Goal: Task Accomplishment & Management: Complete application form

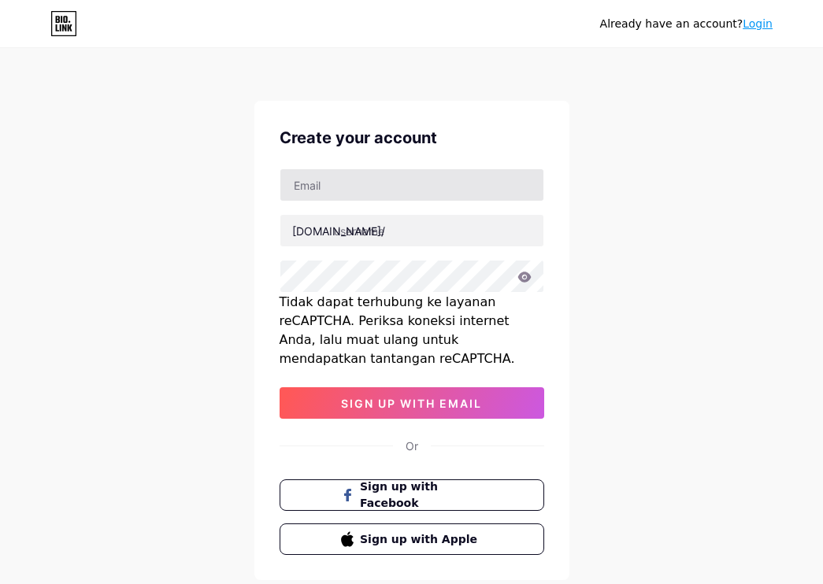
drag, startPoint x: 713, startPoint y: 271, endPoint x: 510, endPoint y: 199, distance: 215.4
click at [713, 271] on div "Already have an account? Login Create your account [DOMAIN_NAME]/ Tidak dapat t…" at bounding box center [411, 339] width 823 height 678
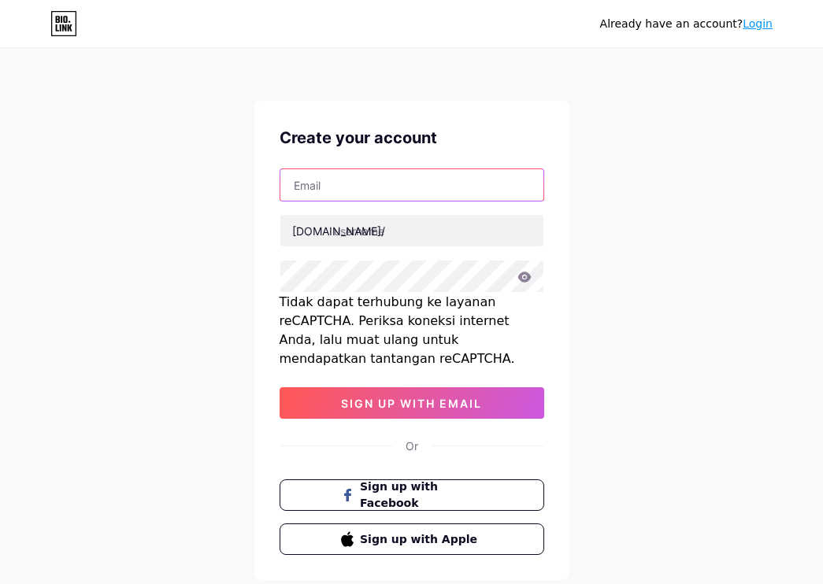
click at [387, 179] on input "text" at bounding box center [411, 184] width 263 height 31
type input "[EMAIL_ADDRESS][DOMAIN_NAME]"
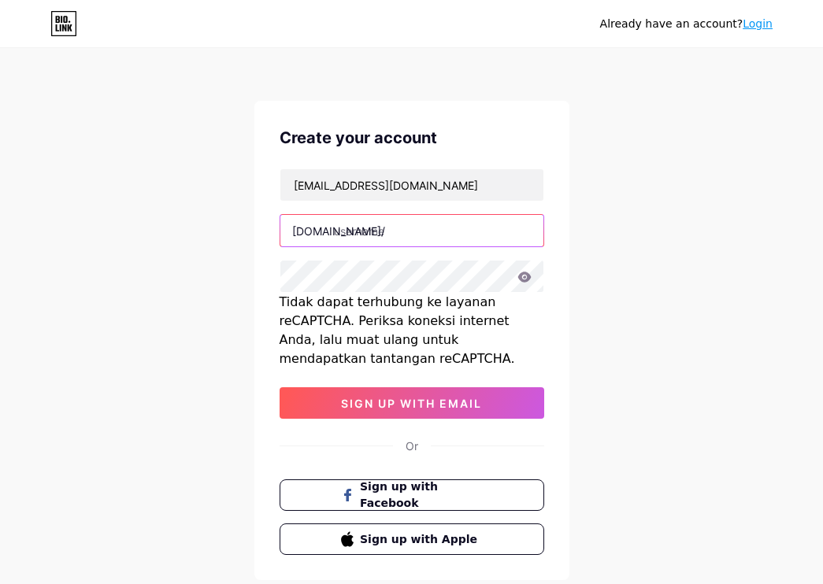
click at [394, 239] on input "text" at bounding box center [411, 230] width 263 height 31
type input "idebetgasspoll"
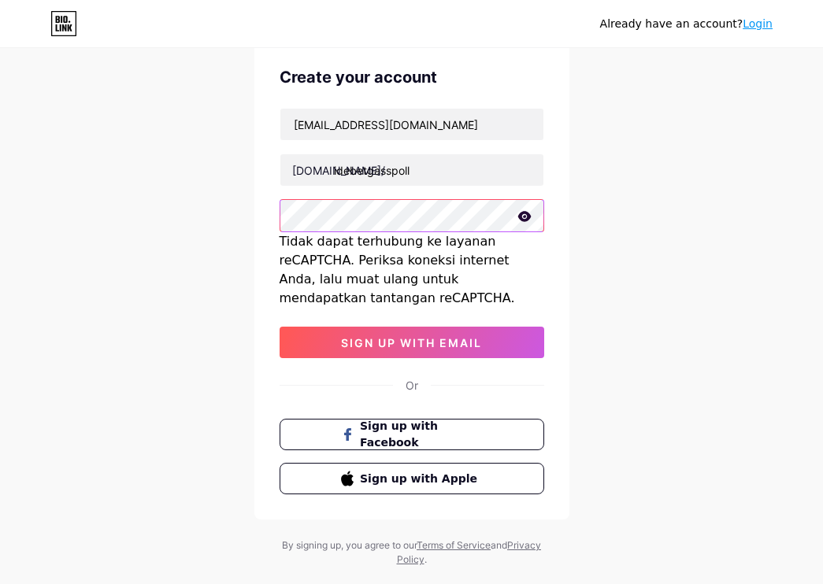
scroll to position [94, 0]
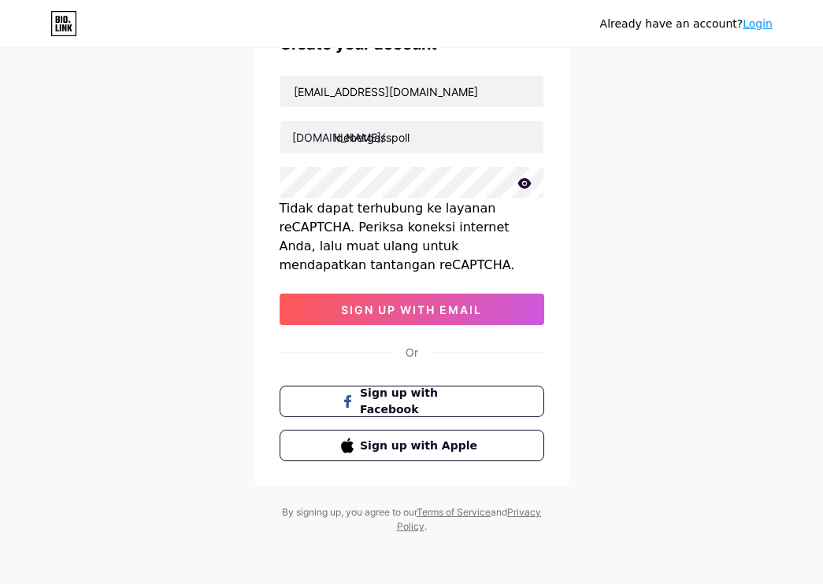
click at [472, 229] on div "Tidak dapat terhubung ke layanan reCAPTCHA. Periksa koneksi internet Anda, lalu…" at bounding box center [412, 237] width 265 height 76
click at [171, 326] on div "Already have an account? Login Create your account [EMAIL_ADDRESS][DOMAIN_NAME]…" at bounding box center [411, 245] width 823 height 678
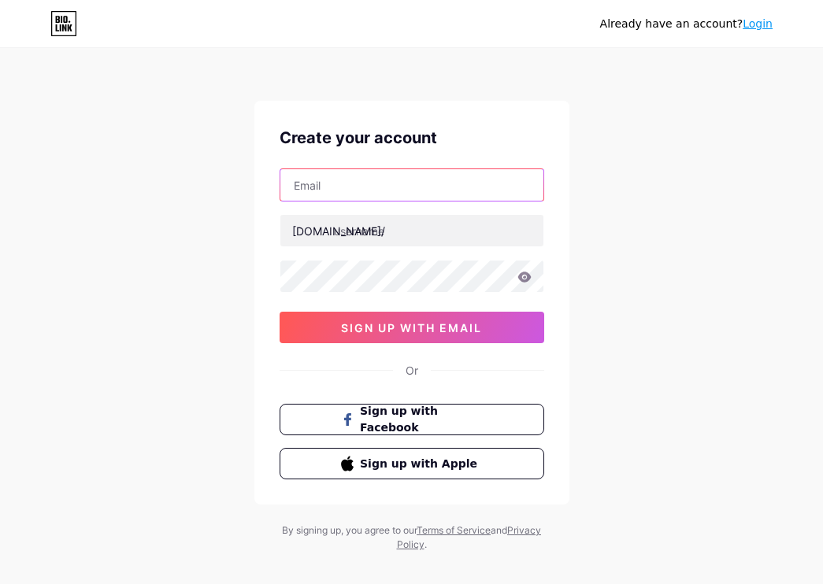
click at [361, 178] on input "text" at bounding box center [411, 184] width 263 height 31
type input "[EMAIL_ADDRESS][DOMAIN_NAME]"
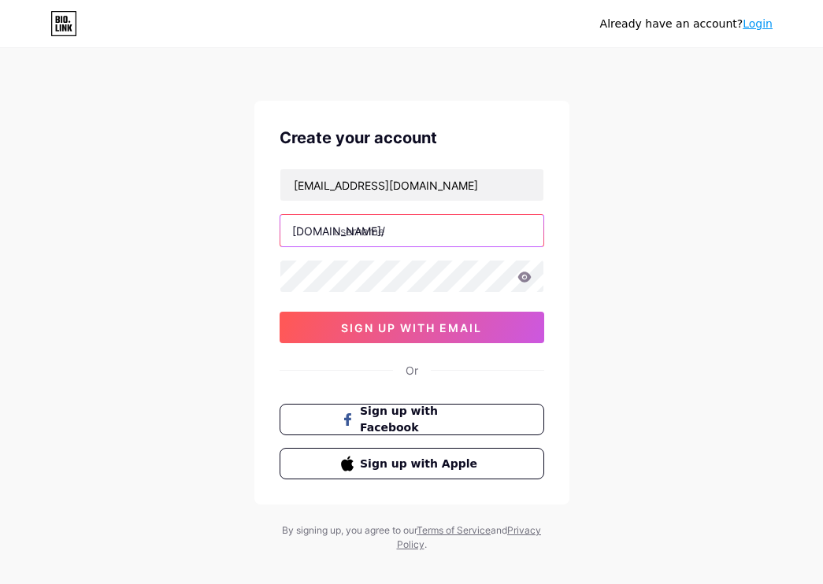
click at [394, 229] on input "text" at bounding box center [411, 230] width 263 height 31
type input "idebetgasspoll"
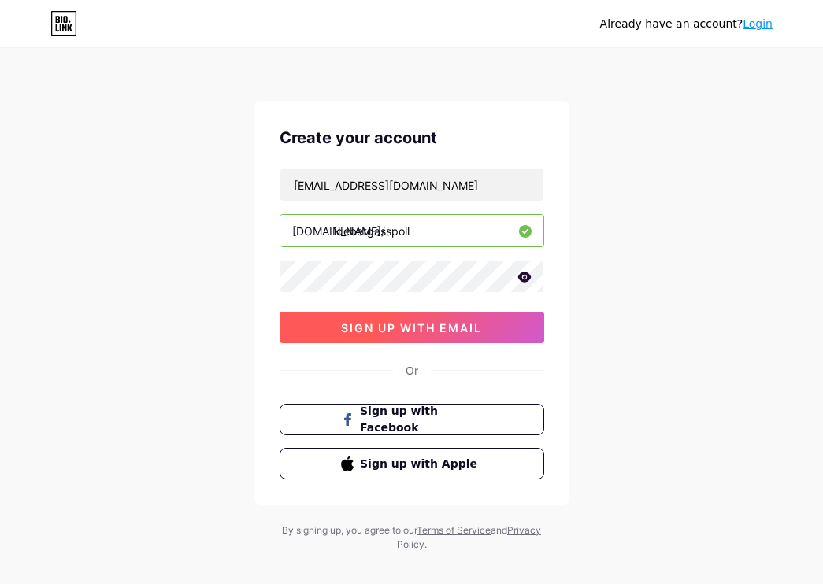
click at [465, 323] on span "sign up with email" at bounding box center [411, 327] width 141 height 13
